Goal: Browse casually: Explore the website without a specific task or goal

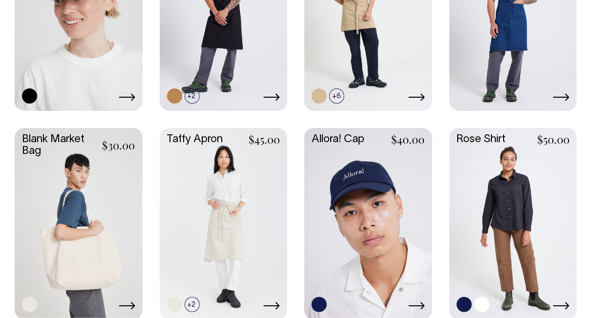
scroll to position [993, 0]
click at [512, 225] on link at bounding box center [514, 224] width 128 height 190
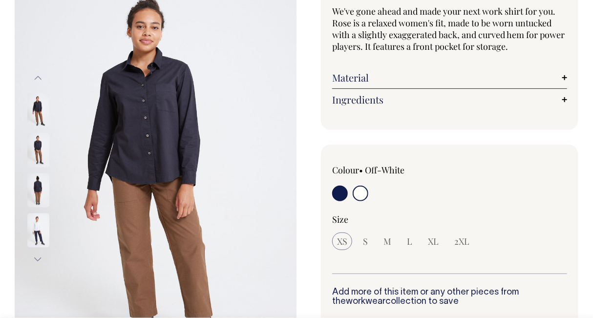
scroll to position [95, 0]
click at [342, 190] on input "radio" at bounding box center [340, 193] width 16 height 16
radio input "true"
radio input "false"
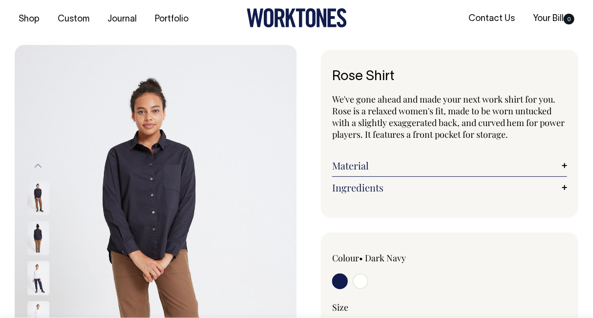
scroll to position [7, 0]
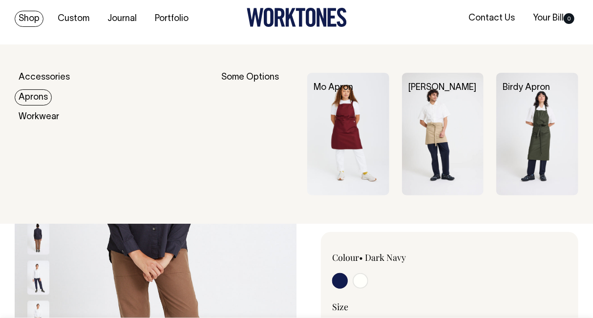
click at [44, 97] on link "Aprons" at bounding box center [33, 97] width 37 height 16
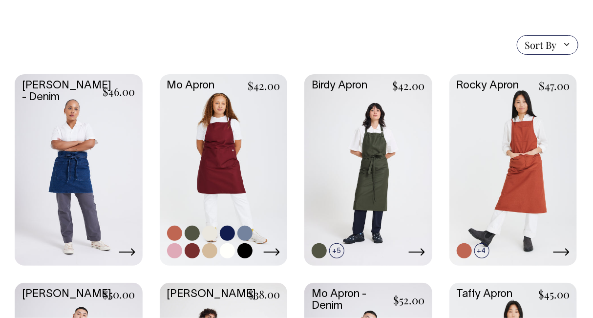
scroll to position [220, 0]
click at [229, 183] on link at bounding box center [224, 169] width 128 height 190
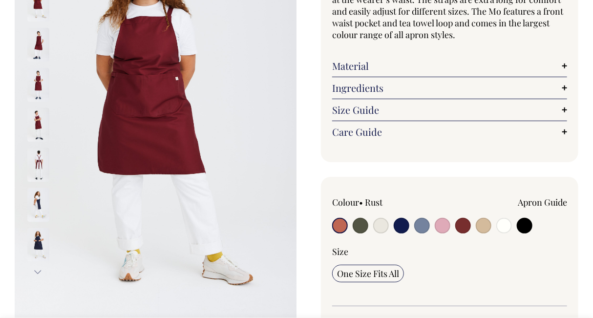
scroll to position [142, 0]
click at [485, 226] on input "radio" at bounding box center [484, 225] width 16 height 16
radio input "true"
select select "Khaki"
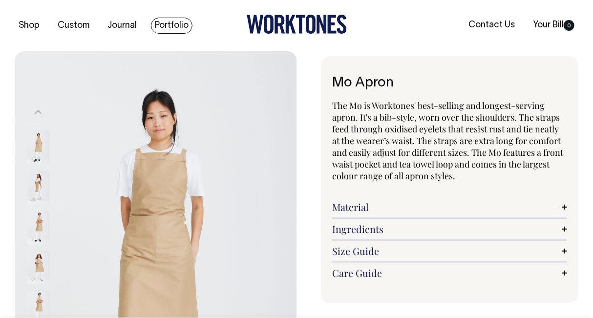
click at [162, 28] on link "Portfolio" at bounding box center [172, 26] width 42 height 16
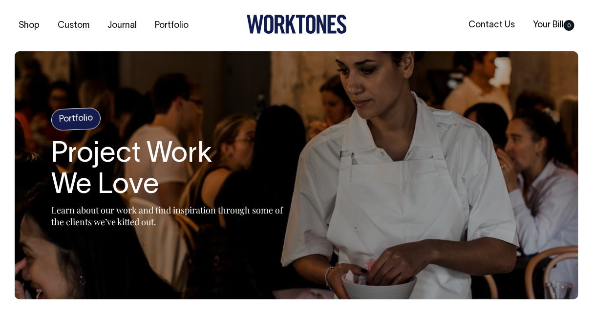
click at [109, 27] on link "Journal" at bounding box center [122, 26] width 37 height 16
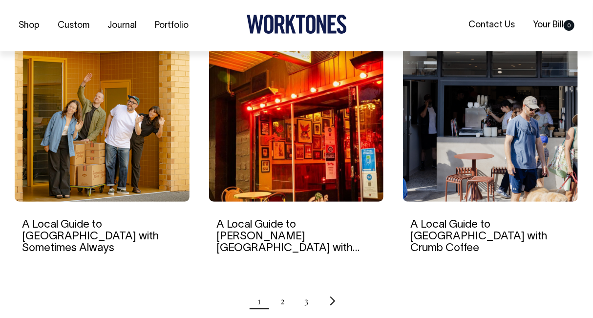
scroll to position [948, 0]
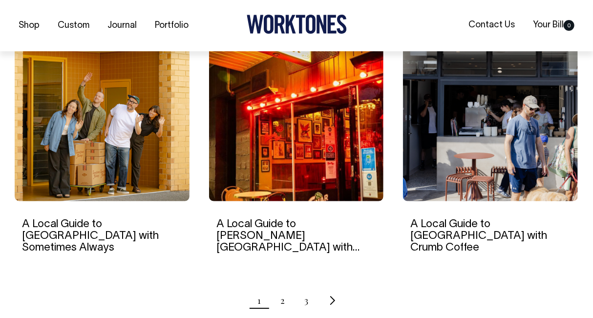
click at [277, 288] on ul "1 2 3" at bounding box center [297, 300] width 564 height 24
click at [285, 288] on ul "1 2 3" at bounding box center [297, 300] width 564 height 24
click at [281, 288] on link "2" at bounding box center [282, 300] width 4 height 24
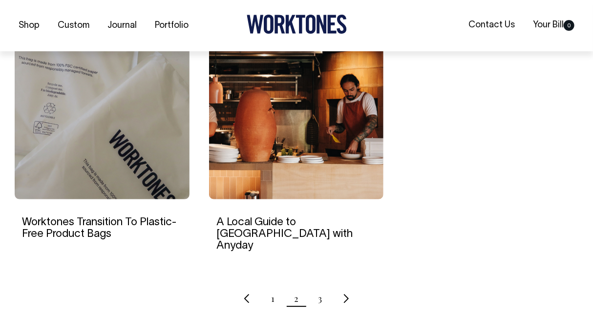
scroll to position [950, 0]
click at [320, 286] on link "3" at bounding box center [320, 298] width 4 height 24
